Goal: Task Accomplishment & Management: Manage account settings

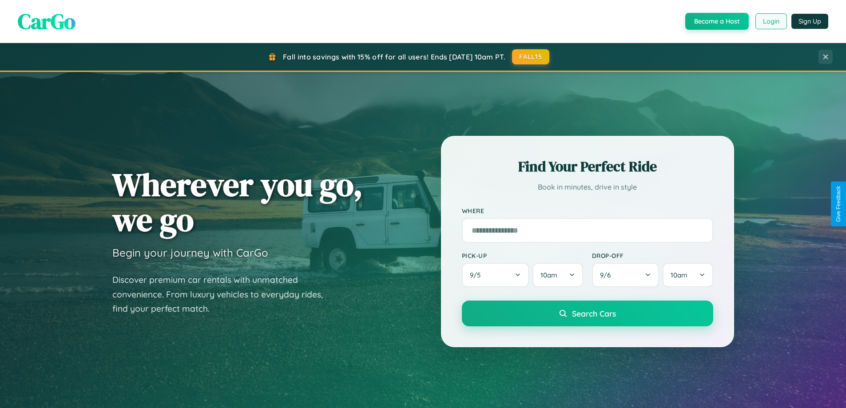
click at [771, 21] on button "Login" at bounding box center [772, 21] width 32 height 16
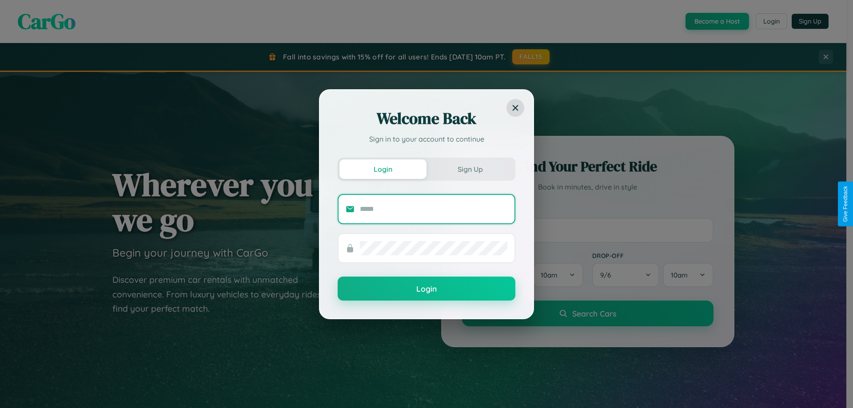
click at [434, 209] on input "text" at bounding box center [433, 209] width 147 height 14
type input "**********"
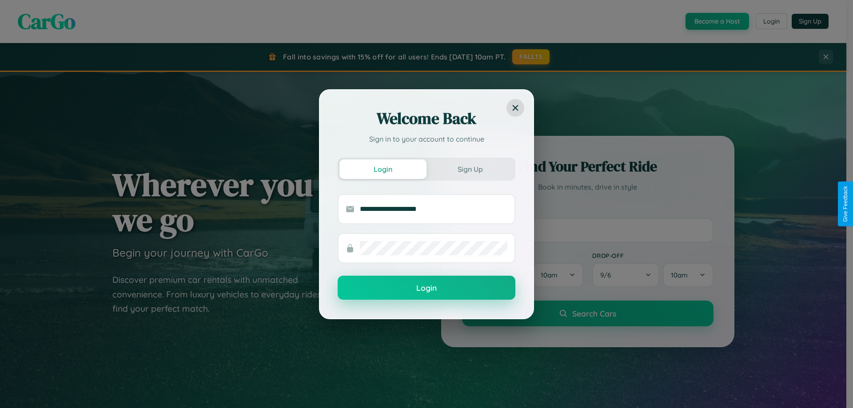
click at [426, 288] on button "Login" at bounding box center [427, 288] width 178 height 24
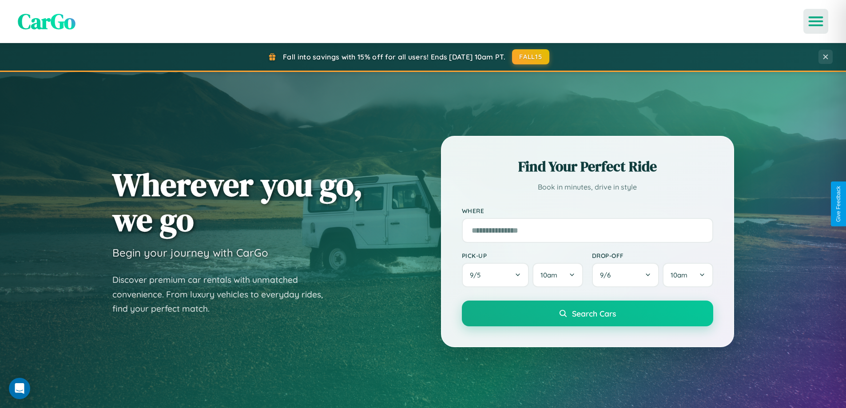
click at [816, 21] on icon "Open menu" at bounding box center [816, 21] width 13 height 8
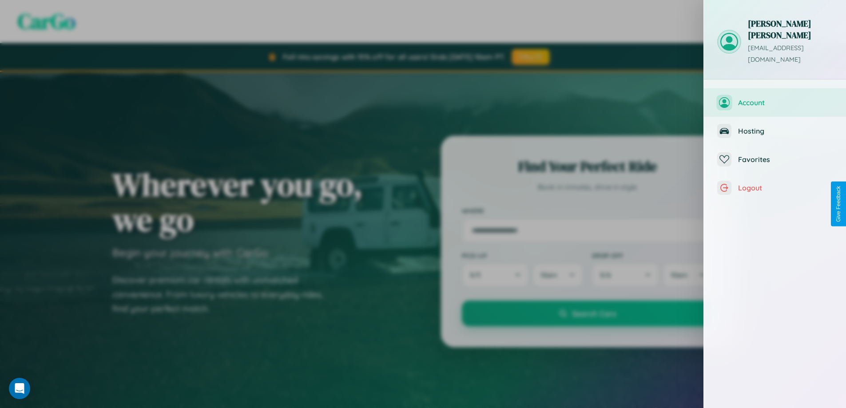
click at [775, 98] on span "Account" at bounding box center [785, 102] width 95 height 9
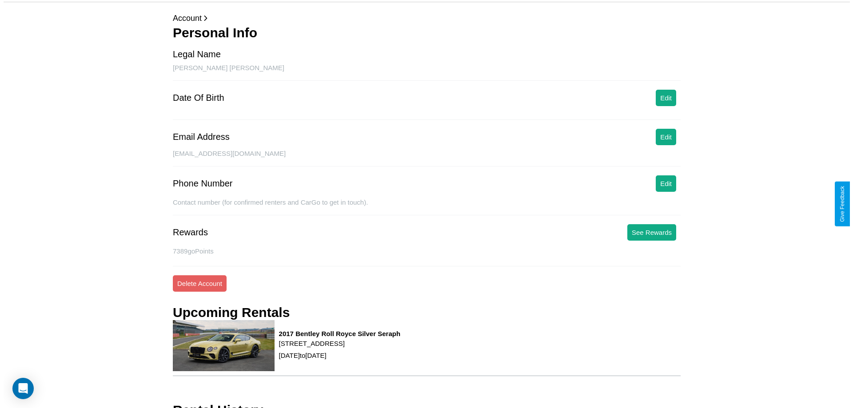
scroll to position [113, 0]
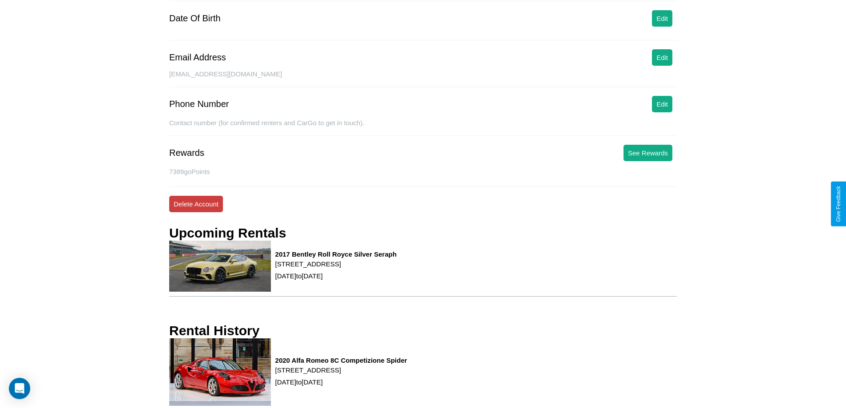
click at [196, 204] on button "Delete Account" at bounding box center [196, 204] width 54 height 16
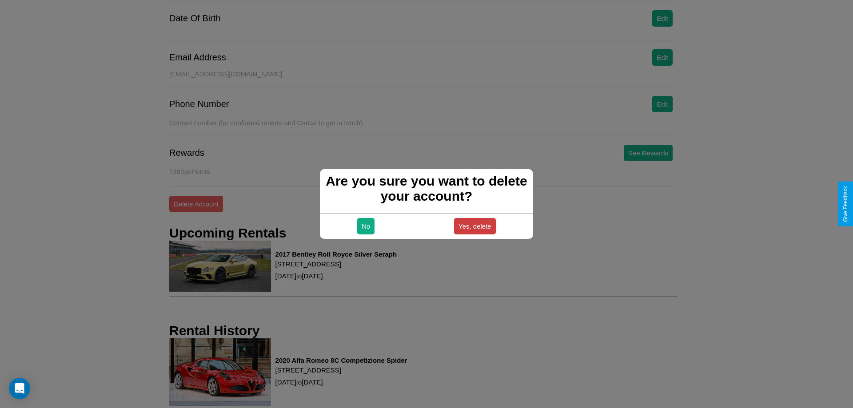
click at [474, 226] on button "Yes, delete" at bounding box center [475, 226] width 42 height 16
